Goal: Information Seeking & Learning: Check status

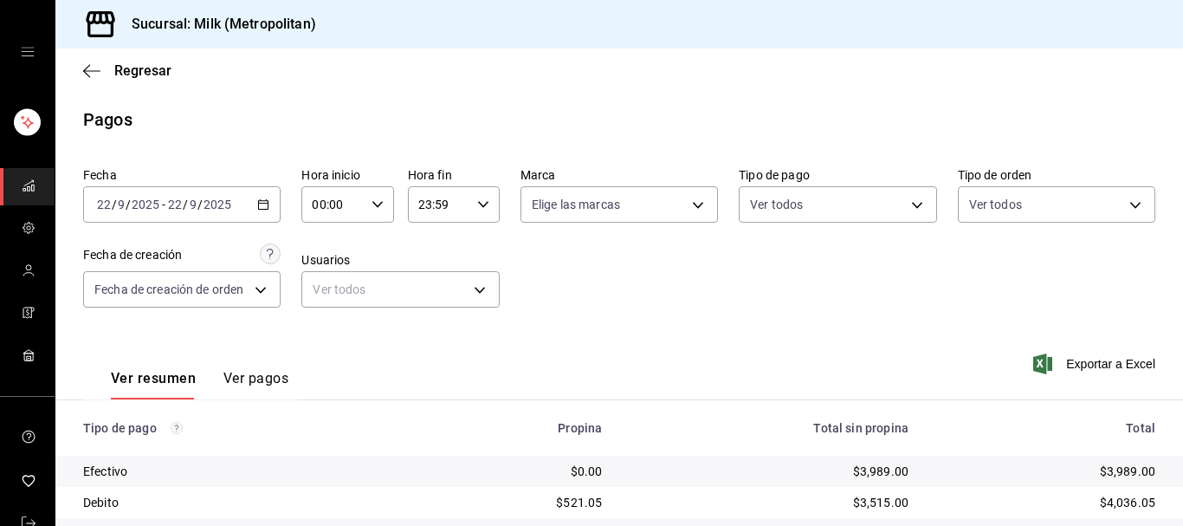
scroll to position [301, 0]
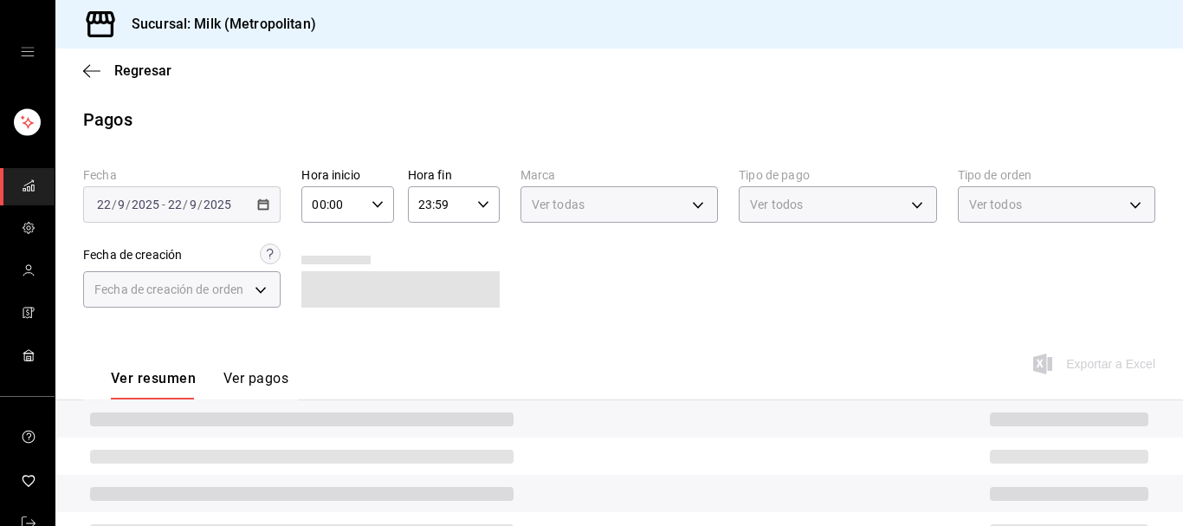
scroll to position [200, 0]
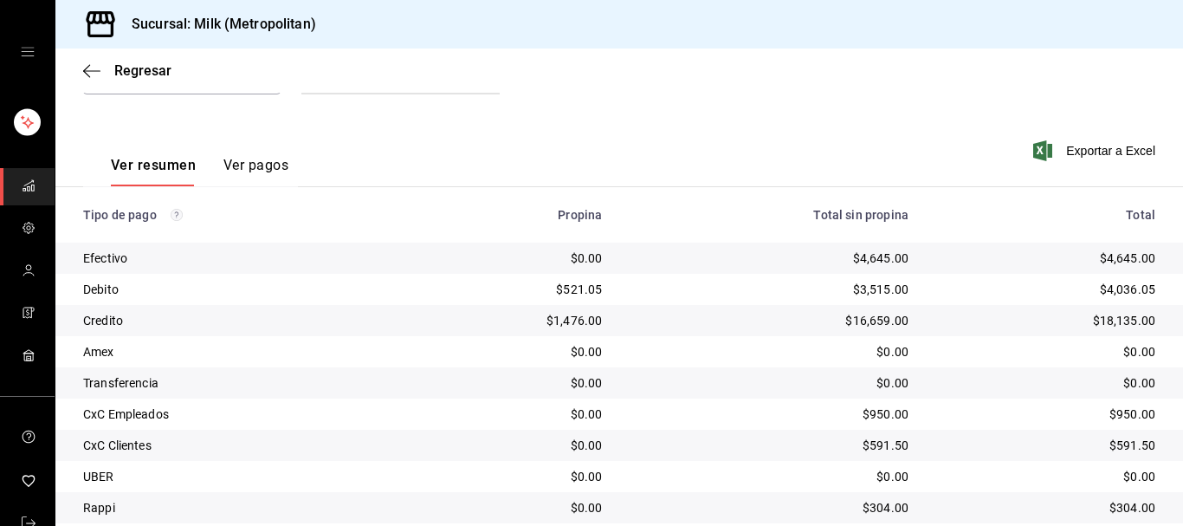
scroll to position [301, 0]
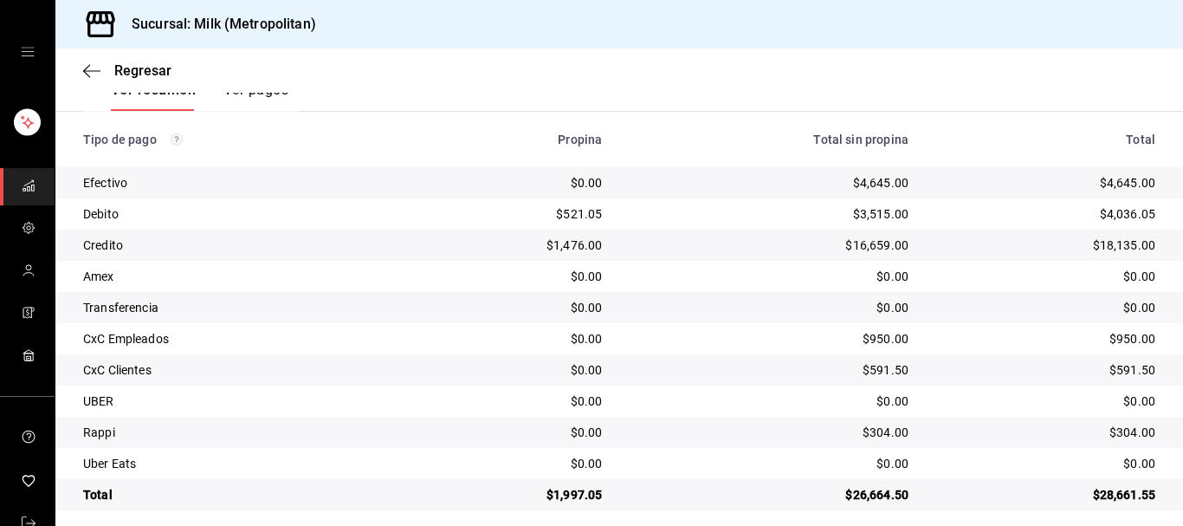
scroll to position [301, 0]
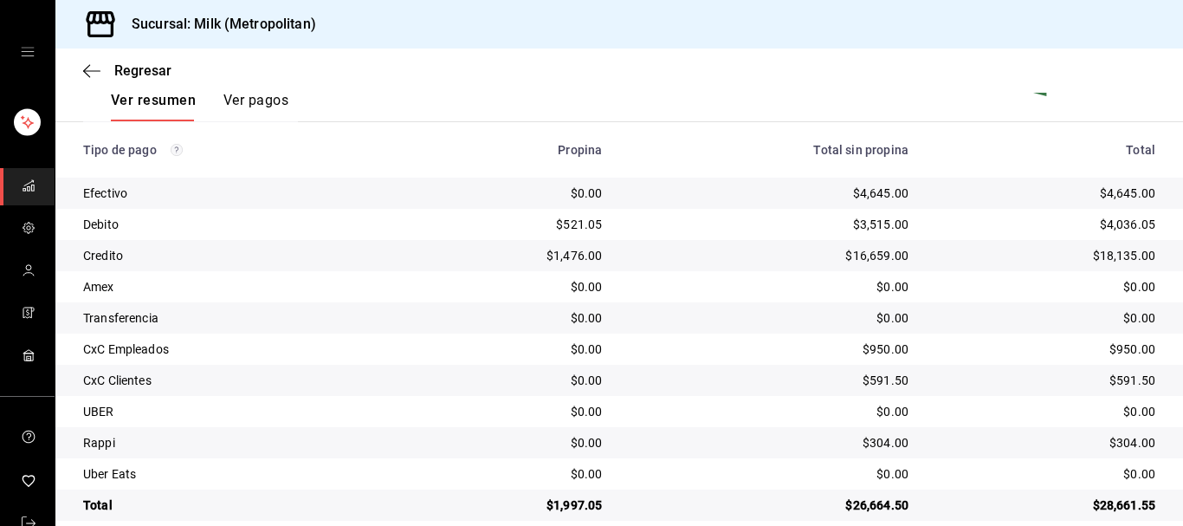
scroll to position [301, 0]
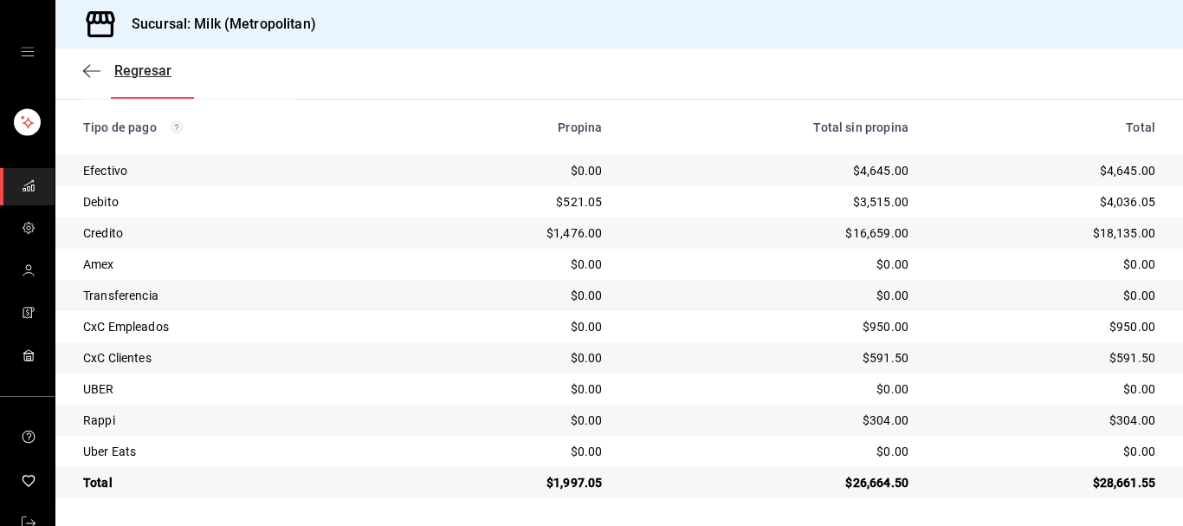
click at [87, 73] on icon "button" at bounding box center [91, 71] width 17 height 16
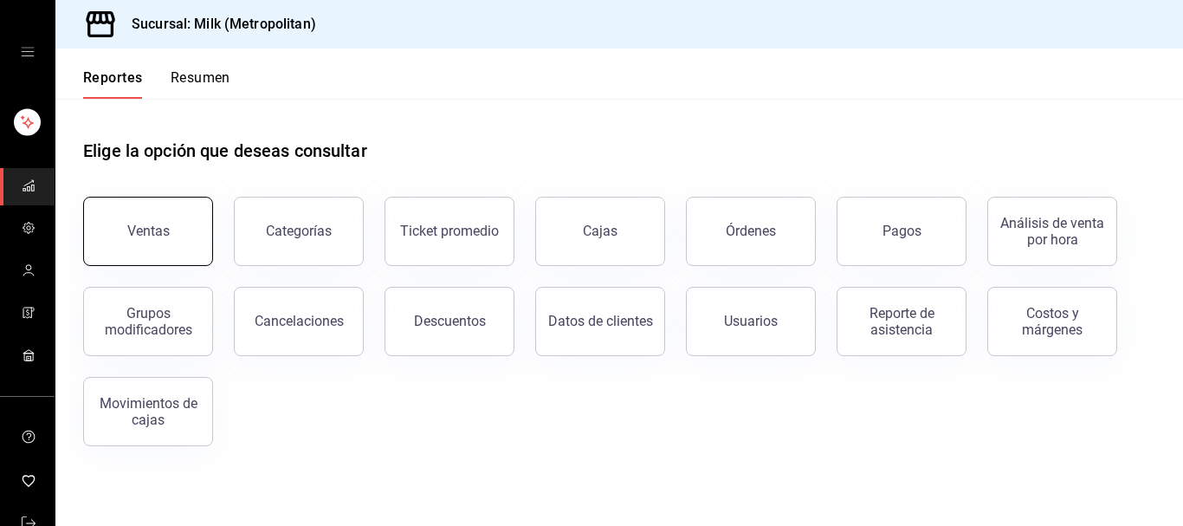
click at [173, 236] on button "Ventas" at bounding box center [148, 231] width 130 height 69
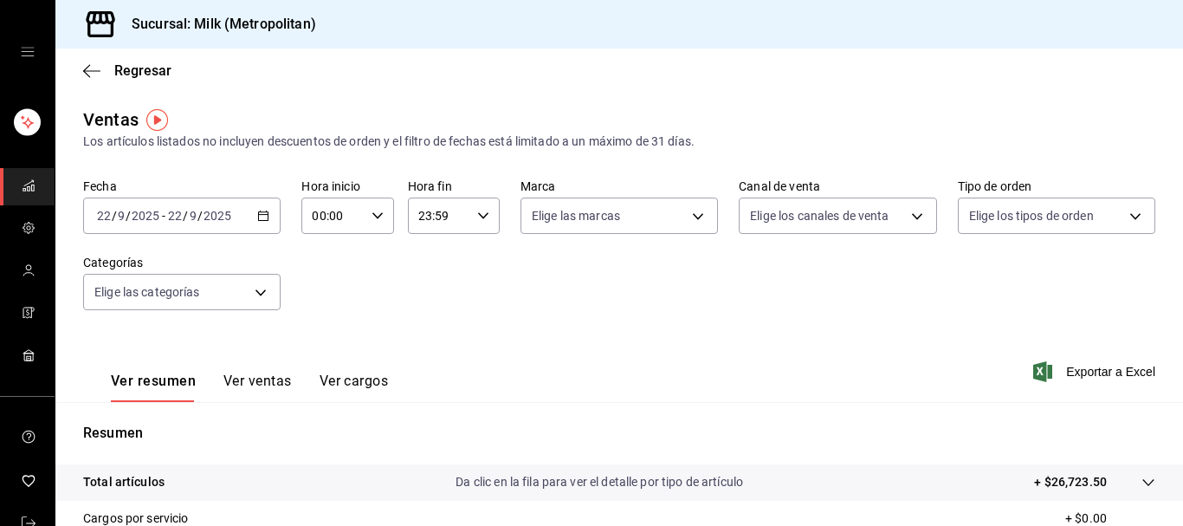
click at [258, 210] on icon "button" at bounding box center [263, 216] width 12 height 12
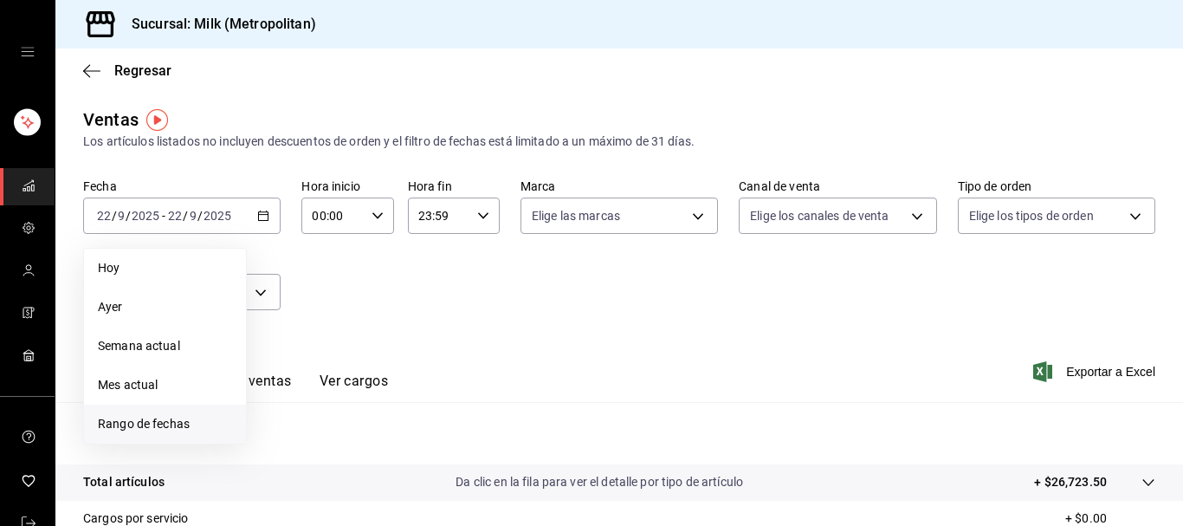
click at [154, 427] on span "Rango de fechas" at bounding box center [165, 424] width 134 height 18
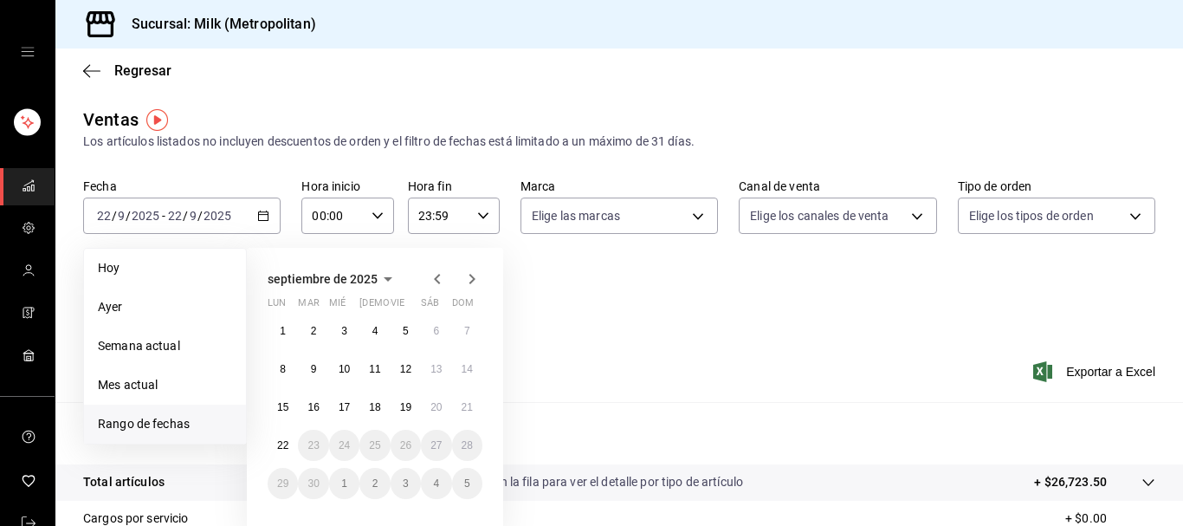
click at [274, 170] on div "Ventas Los artículos listados no incluyen descuentos de orden y el filtro de fe…" at bounding box center [619, 455] width 1128 height 696
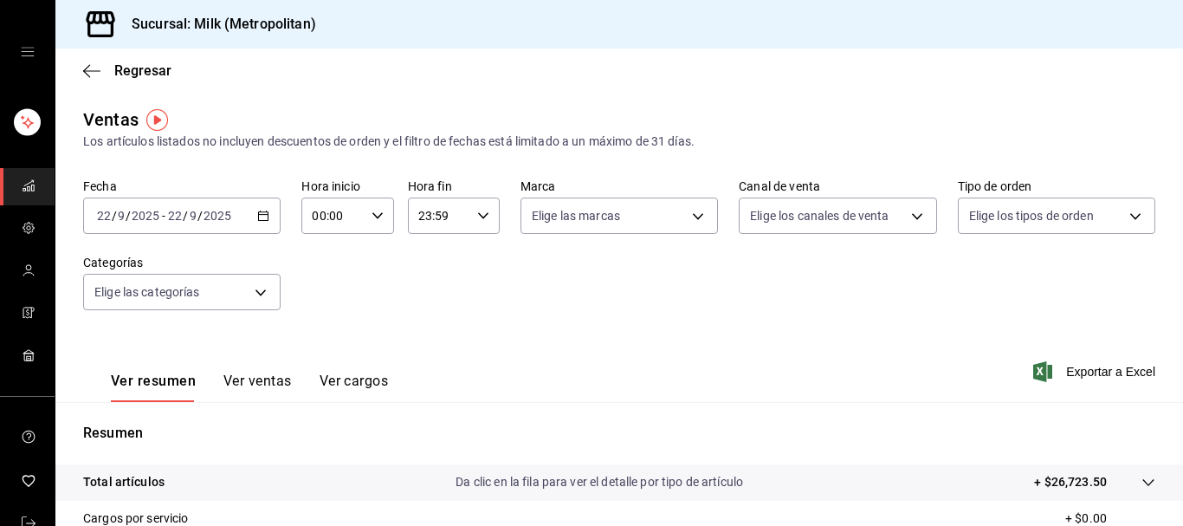
click at [256, 220] on div "[DATE] [DATE] - [DATE] [DATE]" at bounding box center [182, 216] width 198 height 36
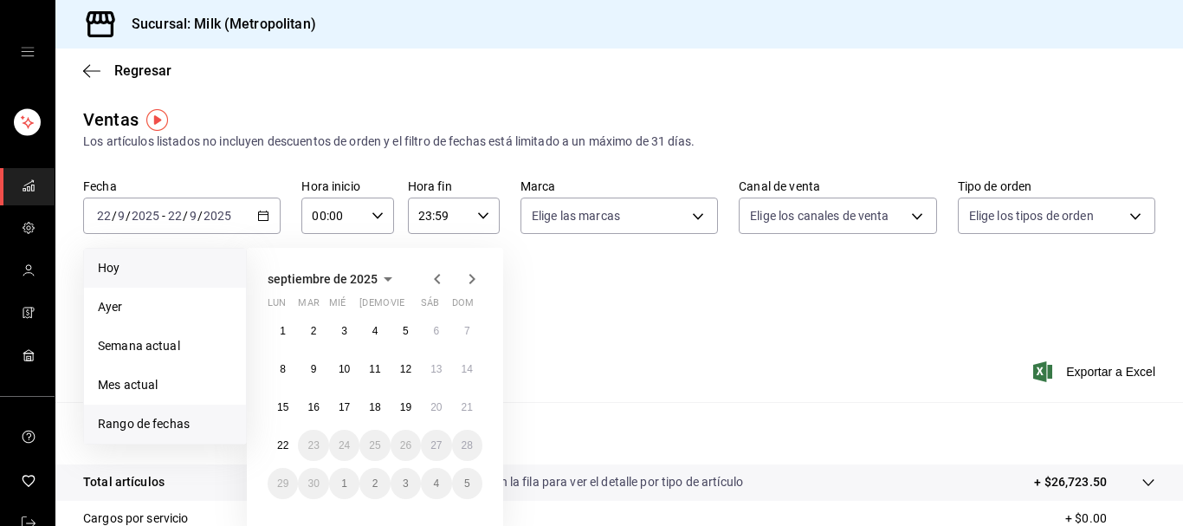
click at [137, 269] on span "Hoy" at bounding box center [165, 268] width 134 height 18
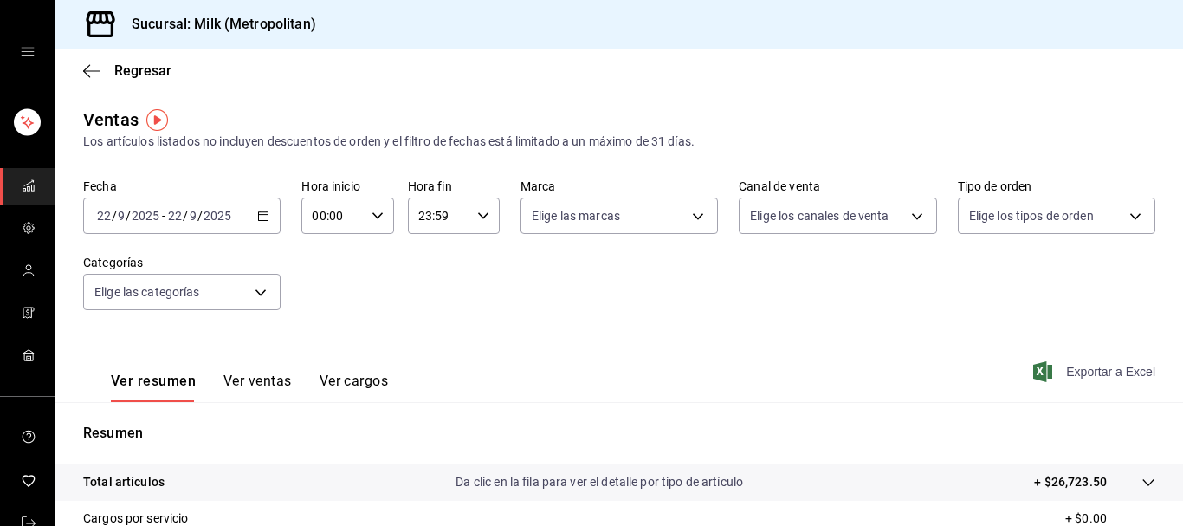
click at [1117, 370] on span "Exportar a Excel" at bounding box center [1096, 371] width 119 height 21
click at [87, 67] on icon "button" at bounding box center [91, 71] width 17 height 16
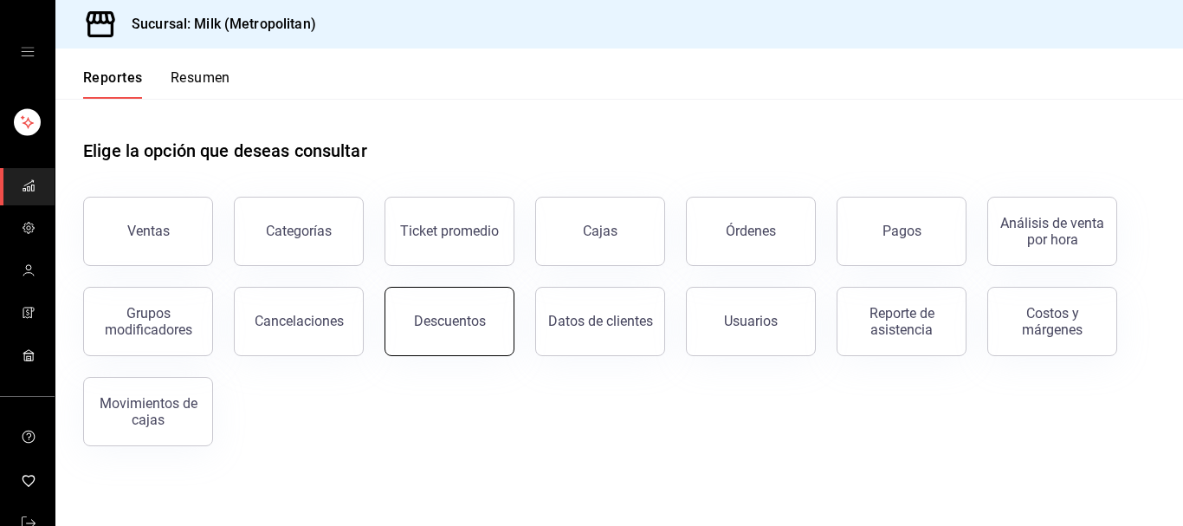
click at [449, 327] on div "Descuentos" at bounding box center [450, 321] width 72 height 16
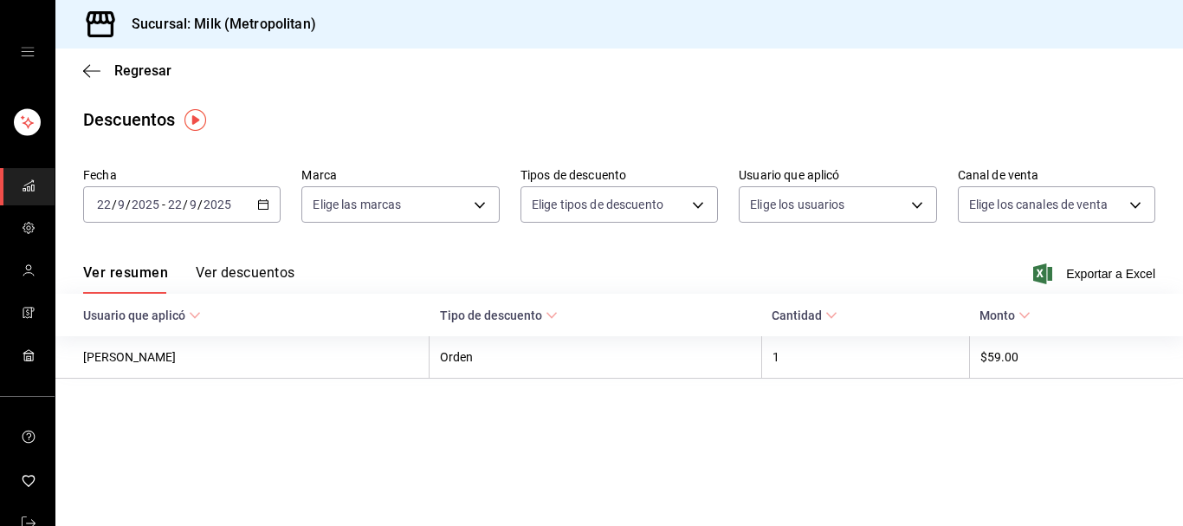
click at [263, 200] on icon "button" at bounding box center [263, 204] width 12 height 12
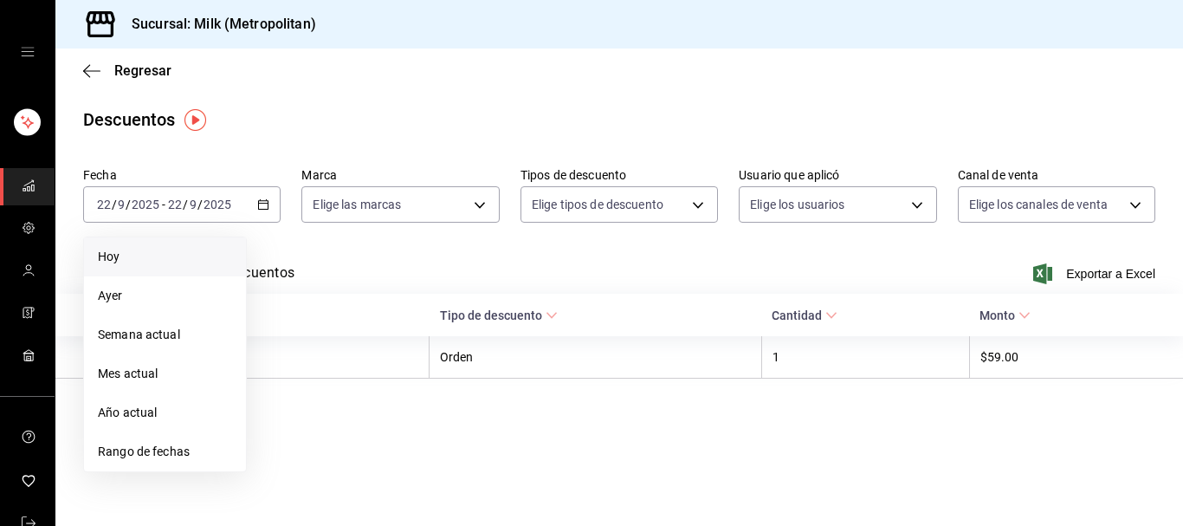
click at [100, 251] on span "Hoy" at bounding box center [165, 257] width 134 height 18
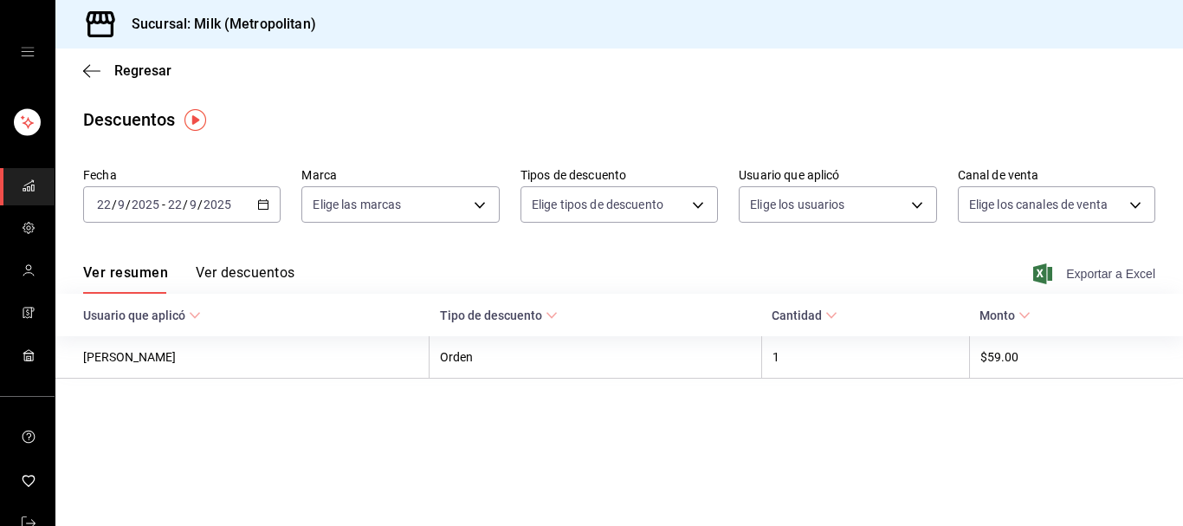
click at [1111, 274] on span "Exportar a Excel" at bounding box center [1096, 273] width 119 height 21
click at [77, 80] on div "Regresar" at bounding box center [619, 71] width 1128 height 44
click at [92, 74] on icon "button" at bounding box center [91, 71] width 17 height 16
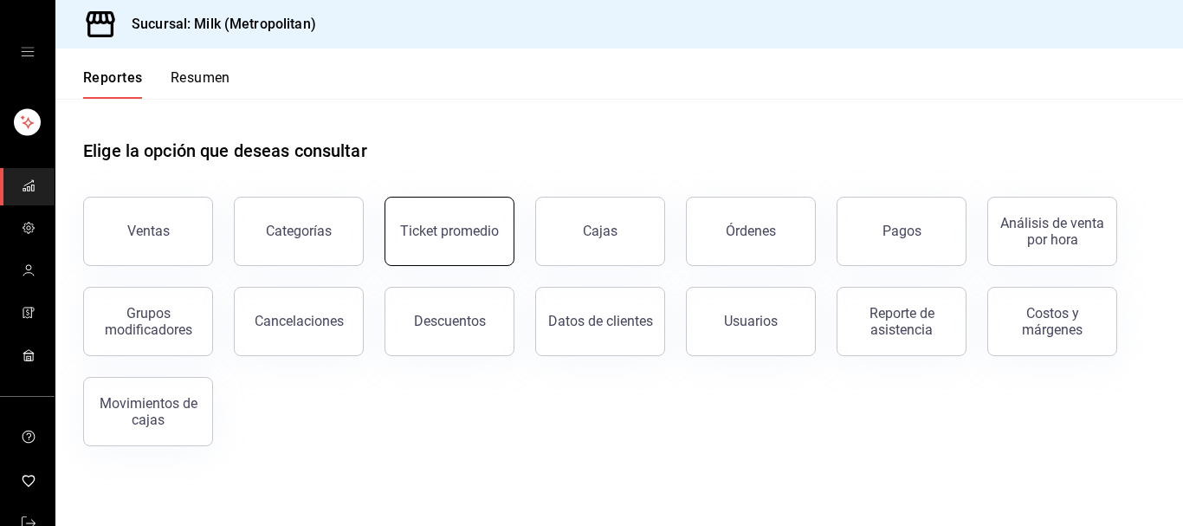
click at [459, 221] on button "Ticket promedio" at bounding box center [450, 231] width 130 height 69
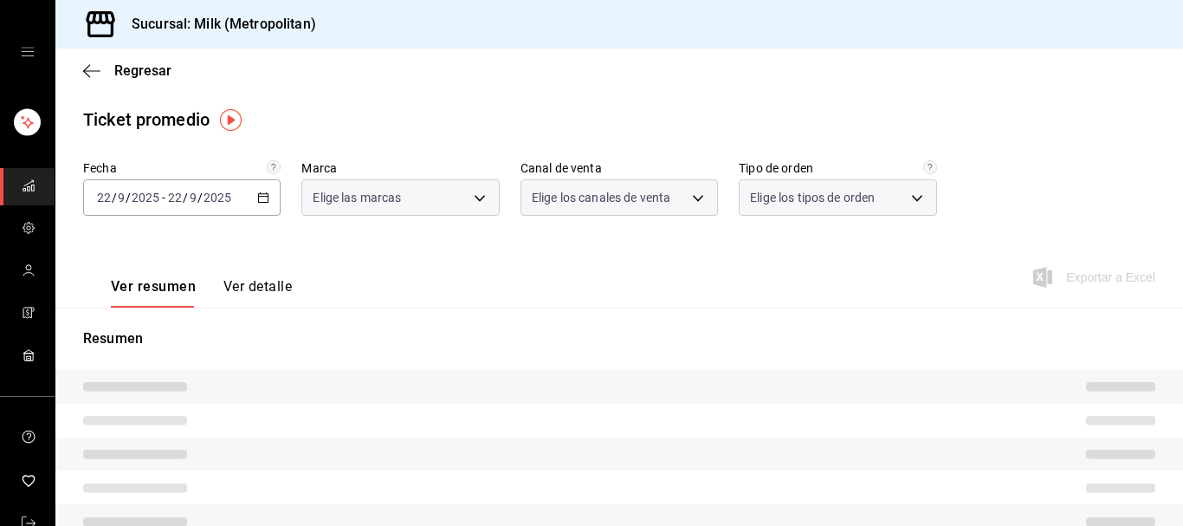
type input "57c9fc47-e65f-4221-a10c-96a6466a6251"
type input "PARROT,UBER_EATS,RAPPI,DIDI_FOOD,ONLINE"
type input "c6efb9bd-abd5-48a3-8783-83cc8f48df17,ac96d0b7-0302-404a-8271-ab3d4d47528d,08d44…"
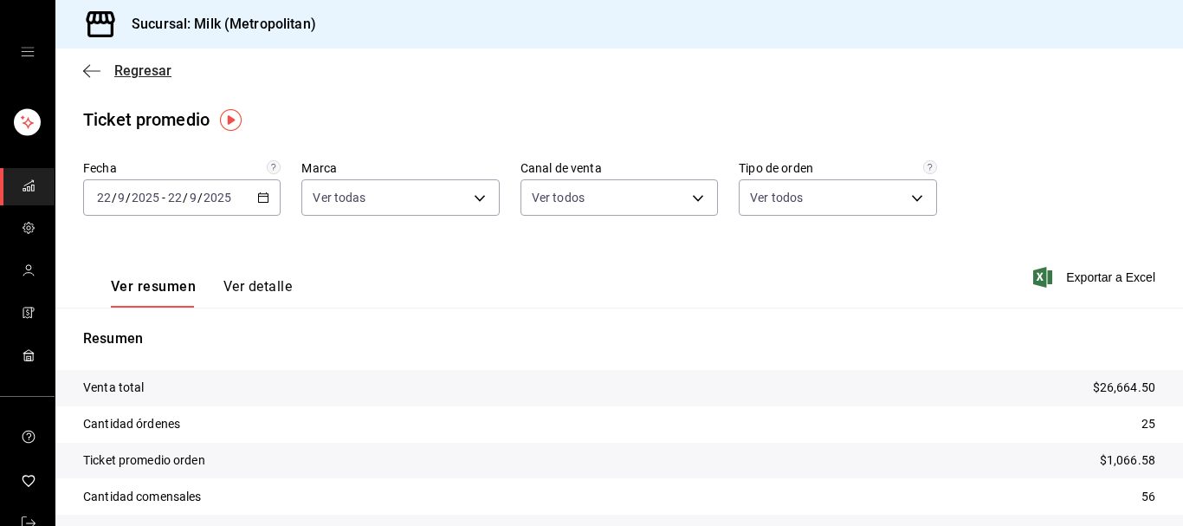
click at [99, 74] on icon "button" at bounding box center [91, 71] width 17 height 16
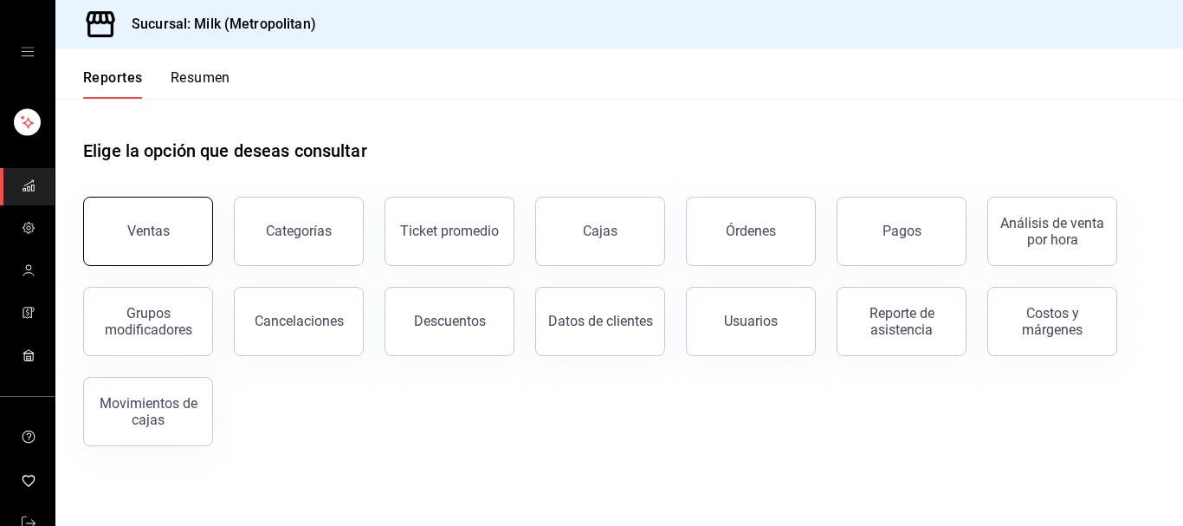
click at [118, 201] on button "Ventas" at bounding box center [148, 231] width 130 height 69
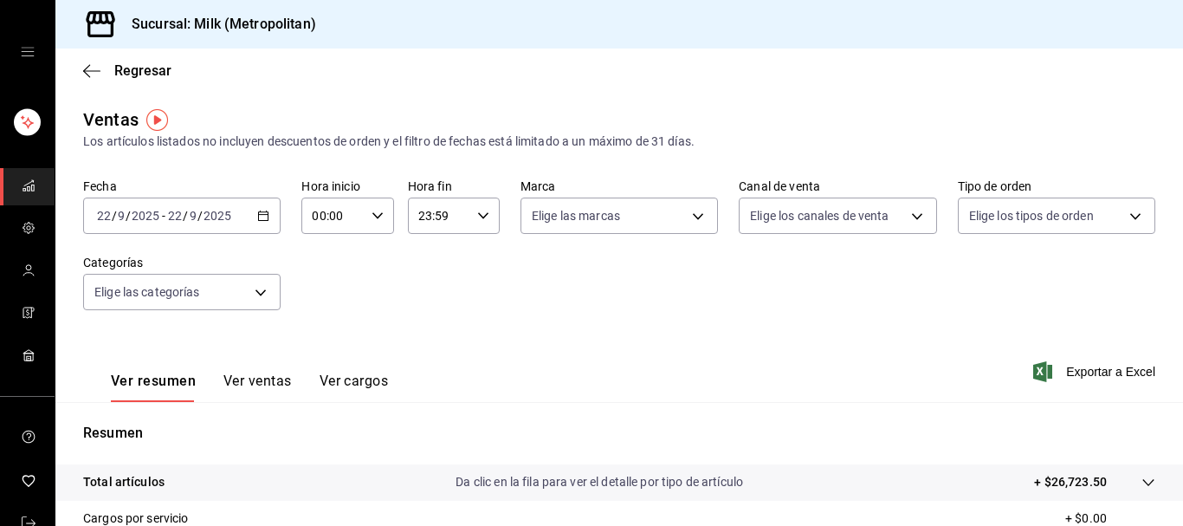
click at [269, 216] on icon "button" at bounding box center [263, 216] width 12 height 12
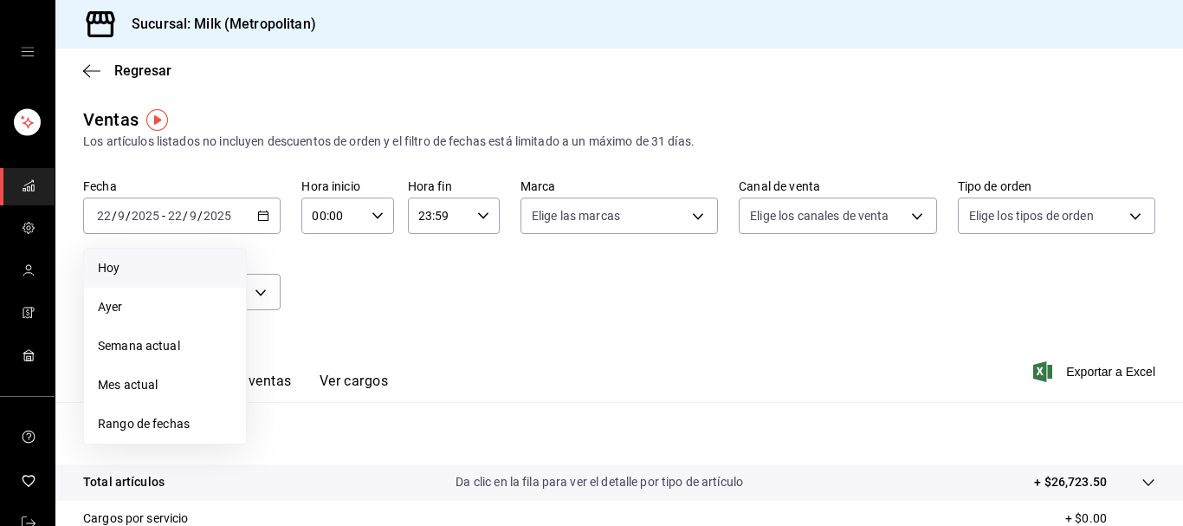
click at [132, 260] on span "Hoy" at bounding box center [165, 268] width 134 height 18
